Goal: Check status: Check status

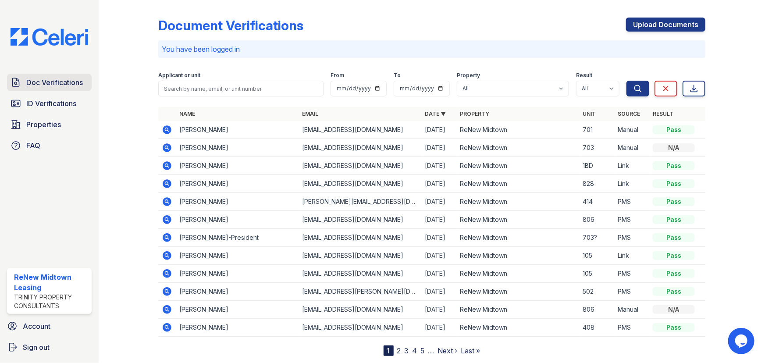
click at [65, 78] on span "Doc Verifications" at bounding box center [54, 82] width 57 height 11
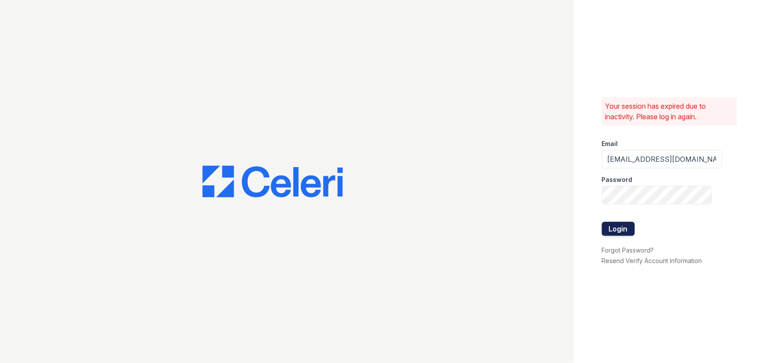
click at [628, 231] on button "Login" at bounding box center [618, 229] width 33 height 14
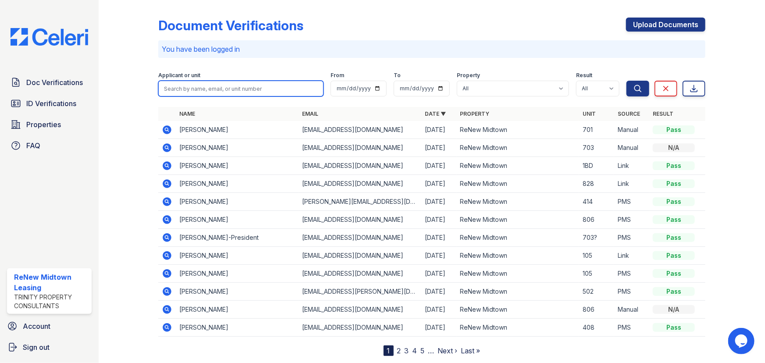
click at [196, 87] on input "search" at bounding box center [240, 89] width 165 height 16
type input "zanesia"
click at [627, 81] on button "Search" at bounding box center [638, 89] width 23 height 16
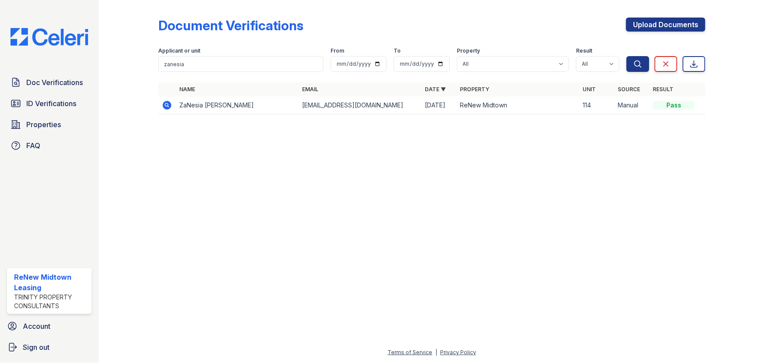
click at [167, 105] on icon at bounding box center [166, 105] width 2 height 2
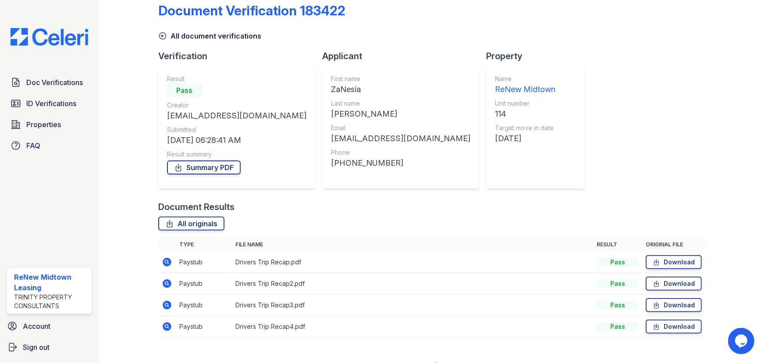
scroll to position [28, 0]
